Goal: Task Accomplishment & Management: Use online tool/utility

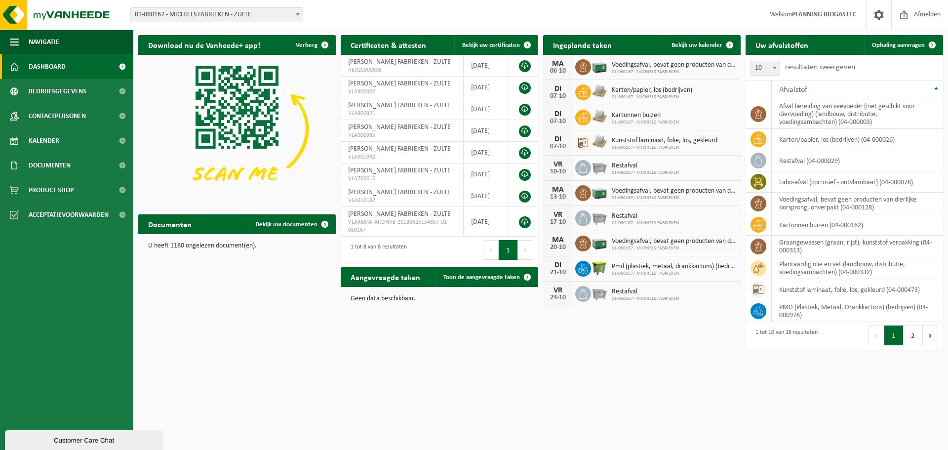
click at [277, 15] on span "01-060167 - MICHIELS FABRIEKEN - ZULTE" at bounding box center [217, 15] width 172 height 14
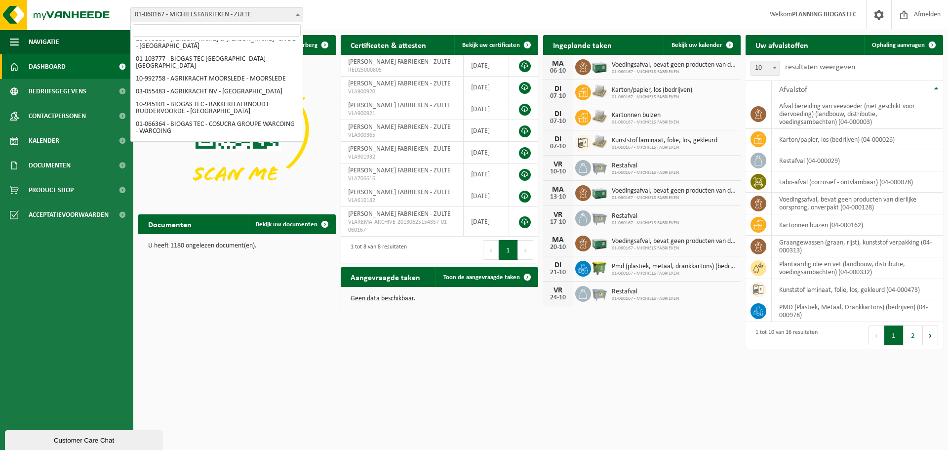
scroll to position [99, 0]
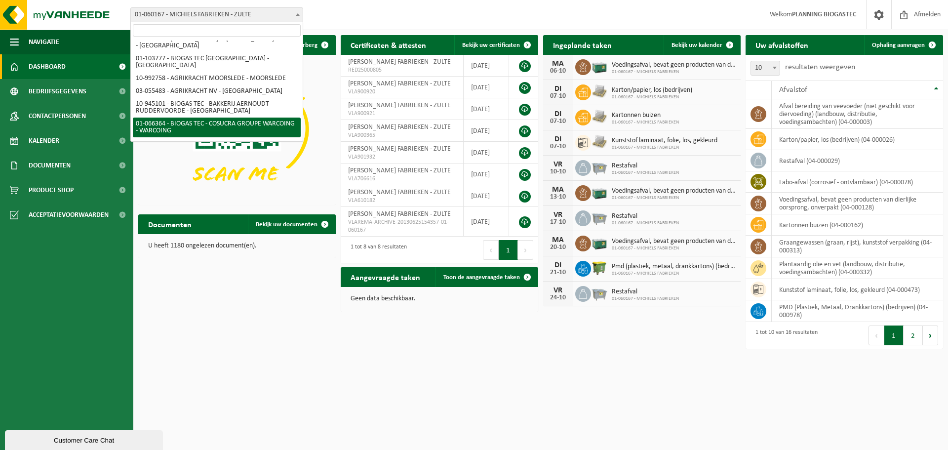
select select "39969"
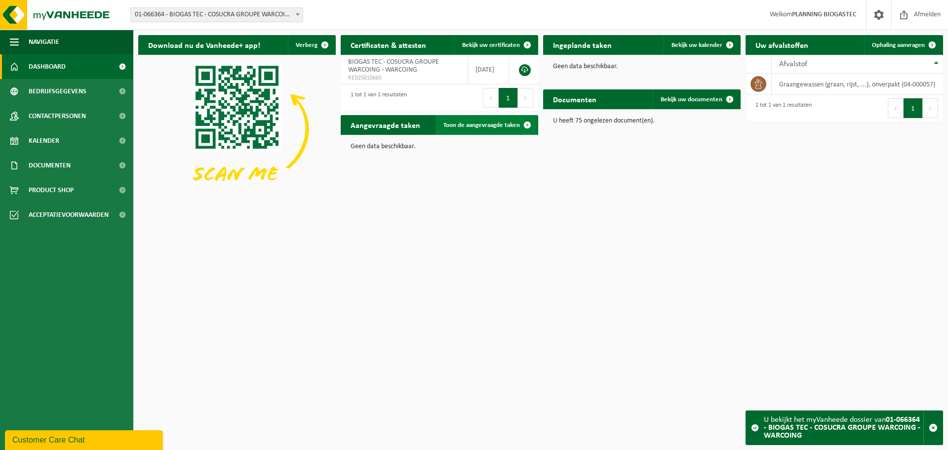
click at [471, 122] on span "Toon de aangevraagde taken" at bounding box center [481, 125] width 76 height 6
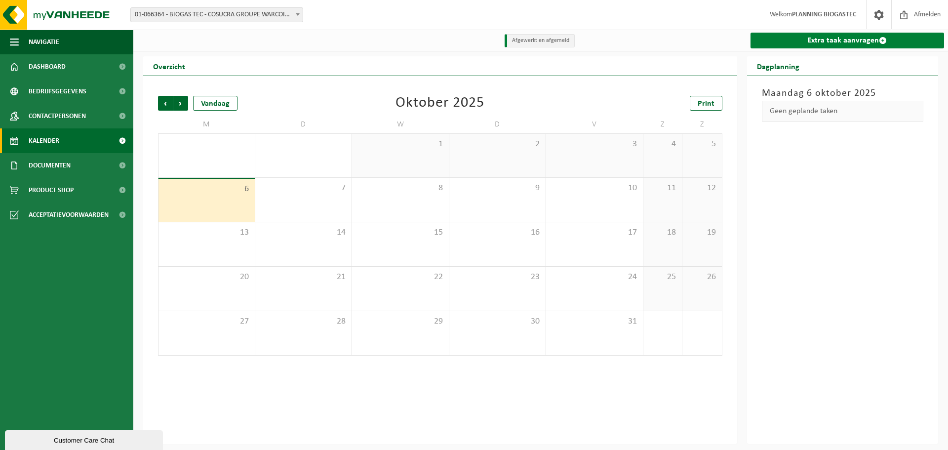
click at [806, 38] on link "Extra taak aanvragen" at bounding box center [847, 41] width 194 height 16
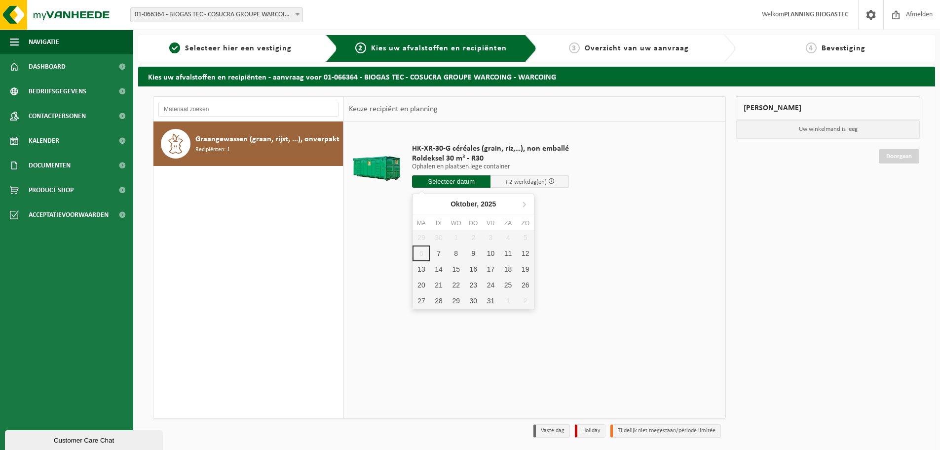
click at [432, 182] on input "text" at bounding box center [451, 181] width 78 height 12
click at [440, 256] on div "7" at bounding box center [438, 253] width 17 height 16
type input "Van 2025-10-07"
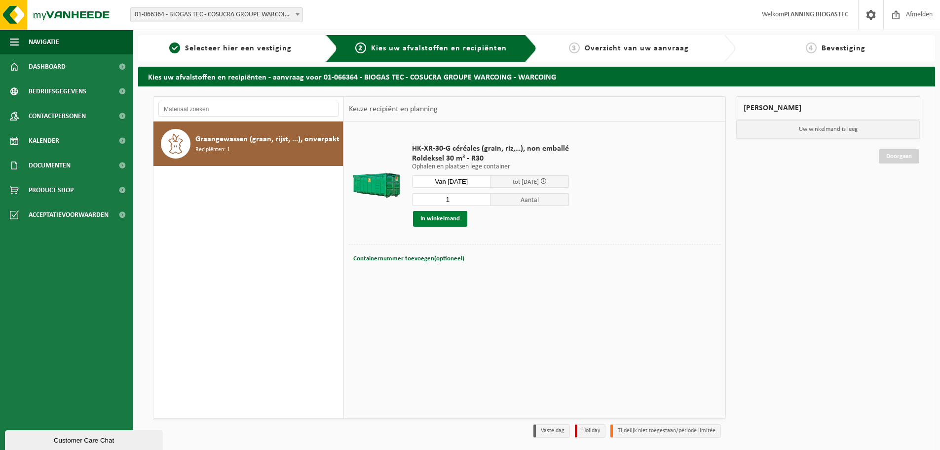
click at [449, 217] on button "In winkelmand" at bounding box center [440, 219] width 54 height 16
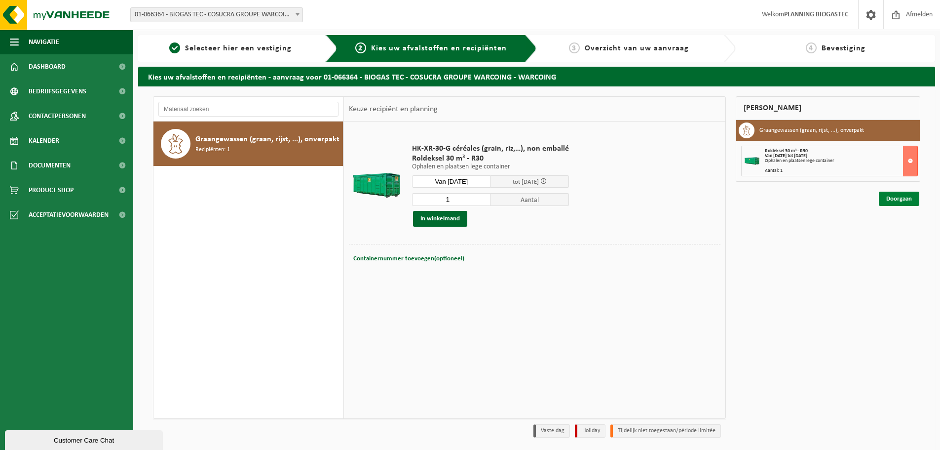
click at [899, 201] on link "Doorgaan" at bounding box center [899, 198] width 40 height 14
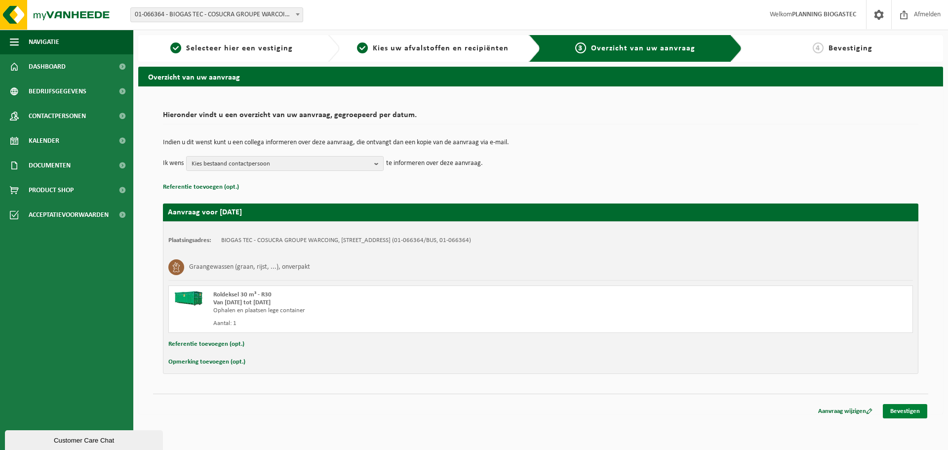
click at [895, 408] on link "Bevestigen" at bounding box center [904, 411] width 44 height 14
